Goal: Entertainment & Leisure: Consume media (video, audio)

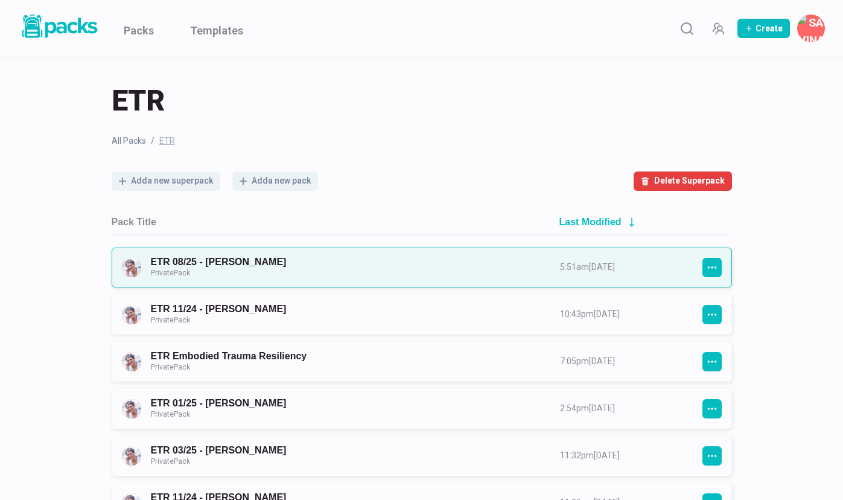
click at [489, 270] on link "ETR 08/25 - [PERSON_NAME] Private Pack" at bounding box center [344, 267] width 387 height 22
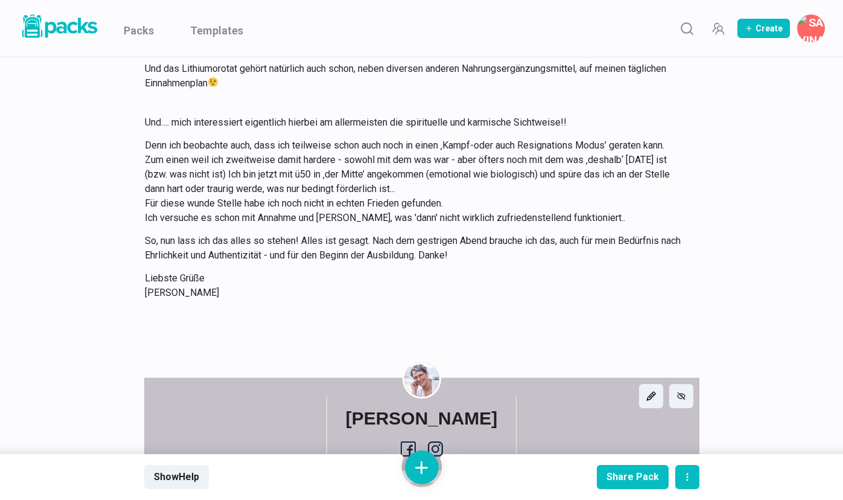
scroll to position [2024, 0]
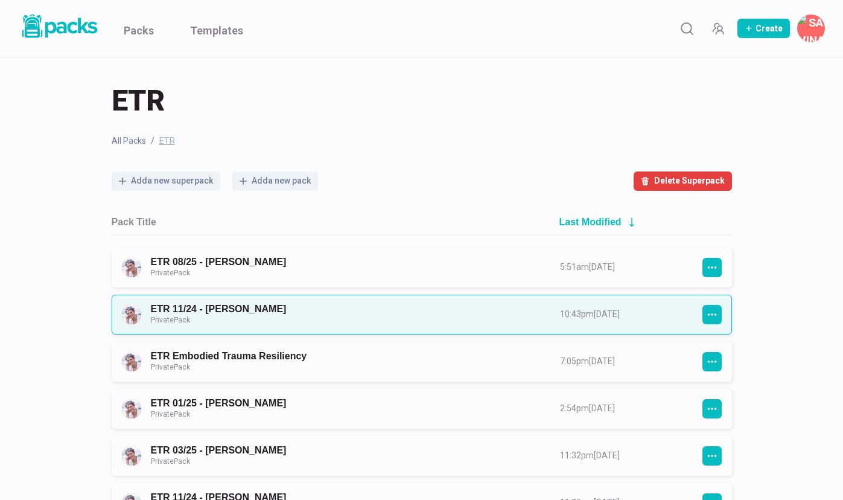
click at [280, 308] on link "ETR 11/24 - [PERSON_NAME] Private Pack" at bounding box center [344, 314] width 387 height 22
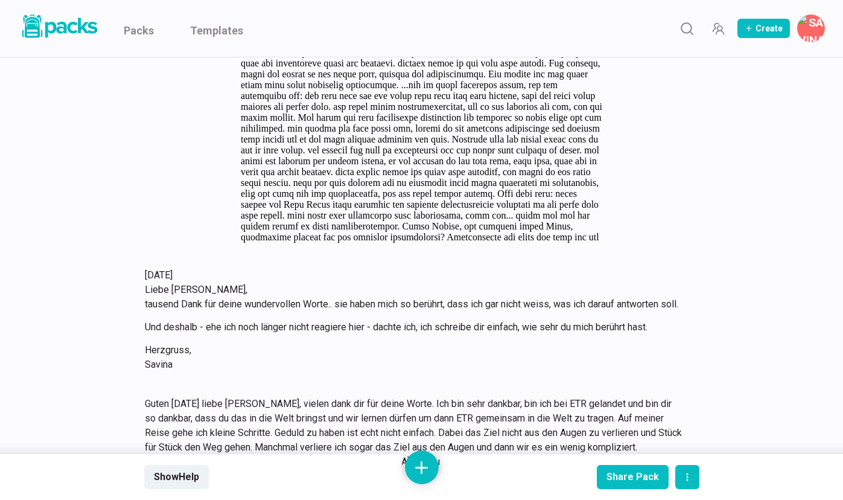
scroll to position [5294, 0]
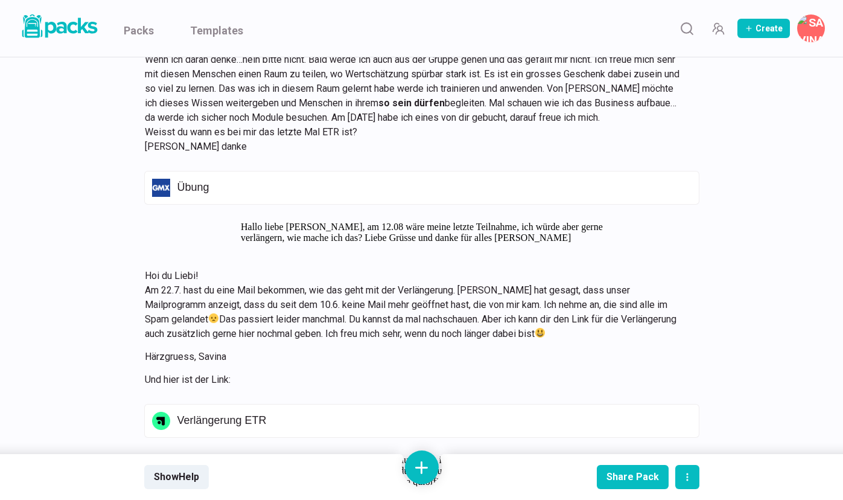
scroll to position [7957, 0]
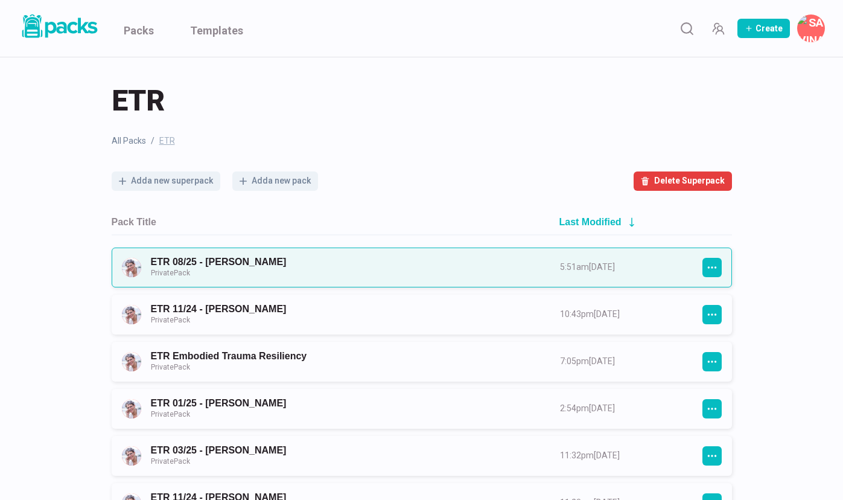
click at [231, 256] on link "ETR 08/25 - [PERSON_NAME] Private Pack" at bounding box center [344, 267] width 387 height 22
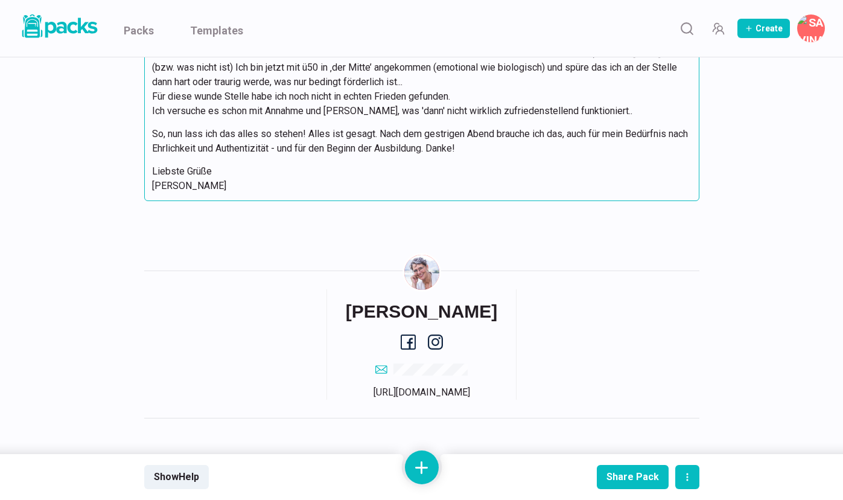
scroll to position [2134, 0]
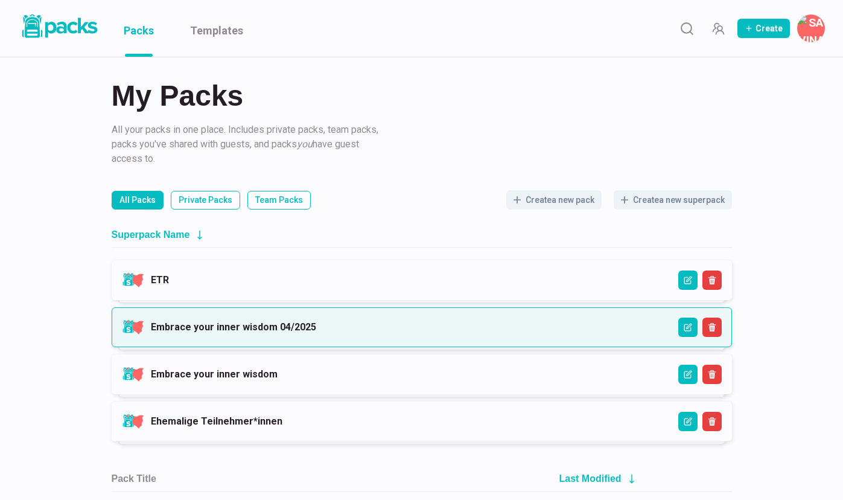
click at [316, 327] on link "Embrace your inner wisdom 04/2025" at bounding box center [233, 326] width 165 height 11
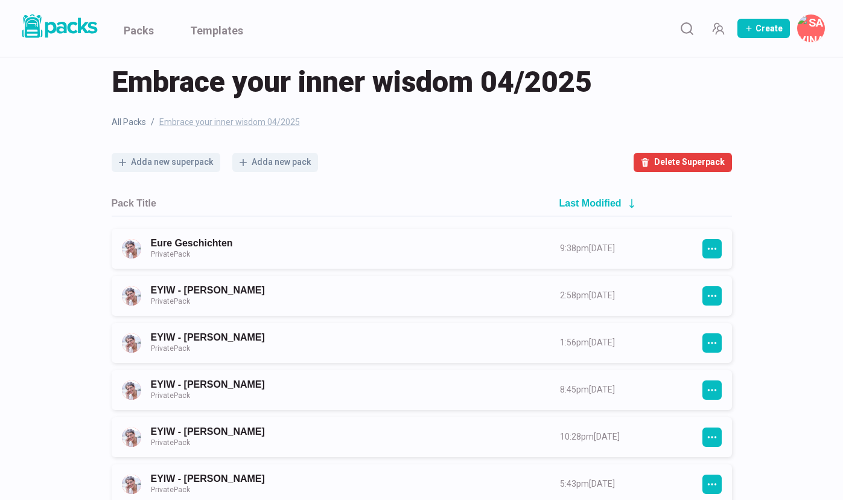
scroll to position [19, 0]
